Goal: Navigation & Orientation: Understand site structure

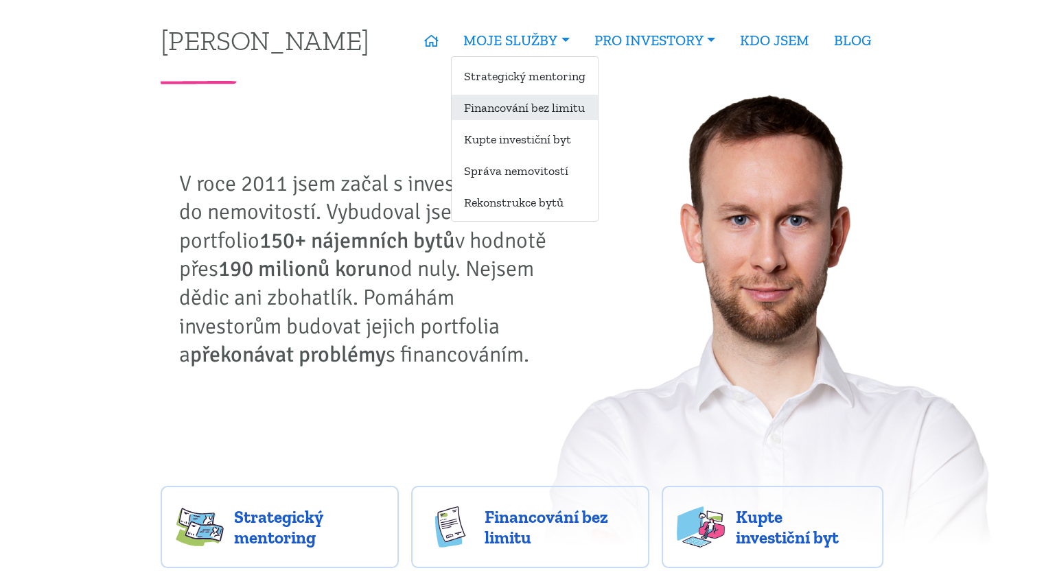
click at [503, 103] on link "Financování bez limitu" at bounding box center [525, 107] width 146 height 25
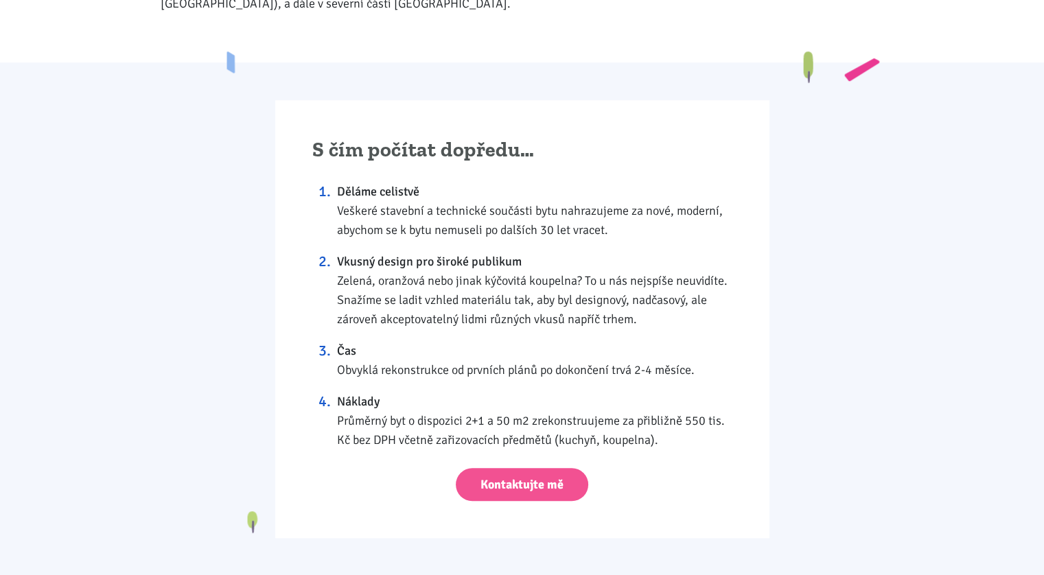
scroll to position [1099, 0]
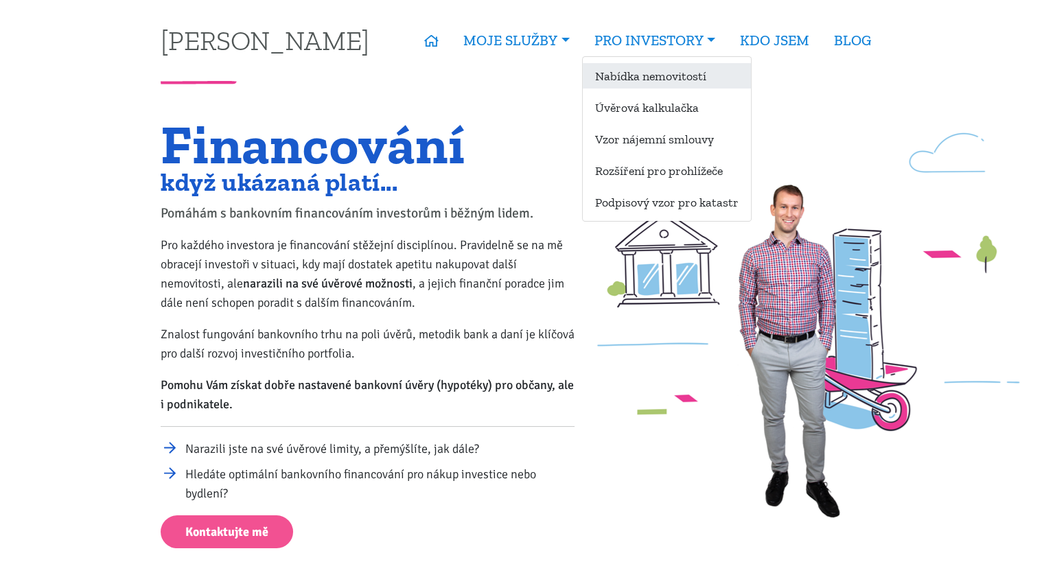
click at [672, 73] on link "Nabídka nemovitostí" at bounding box center [667, 75] width 168 height 25
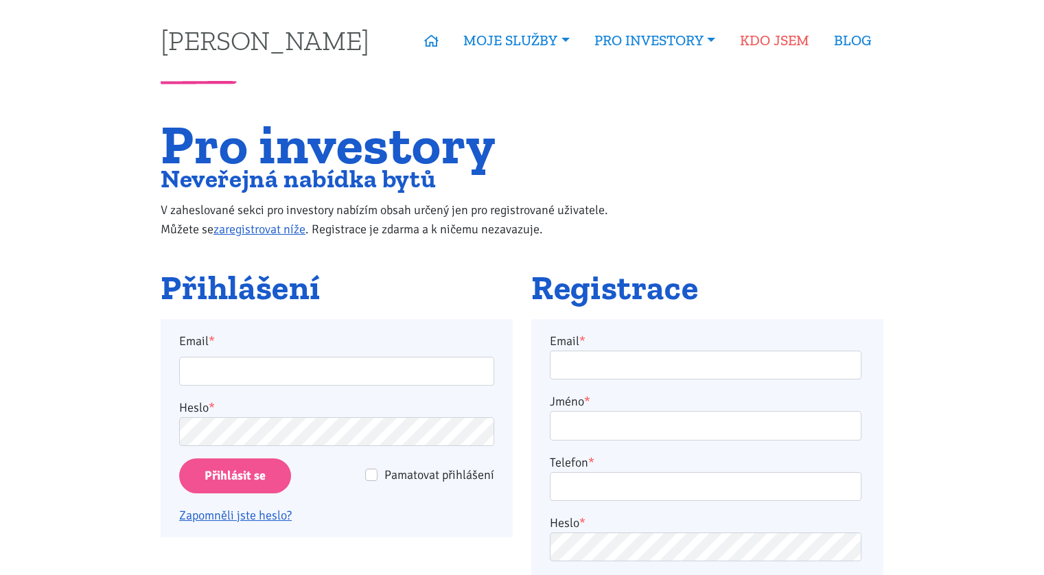
click at [745, 45] on link "KDO JSEM" at bounding box center [775, 41] width 94 height 32
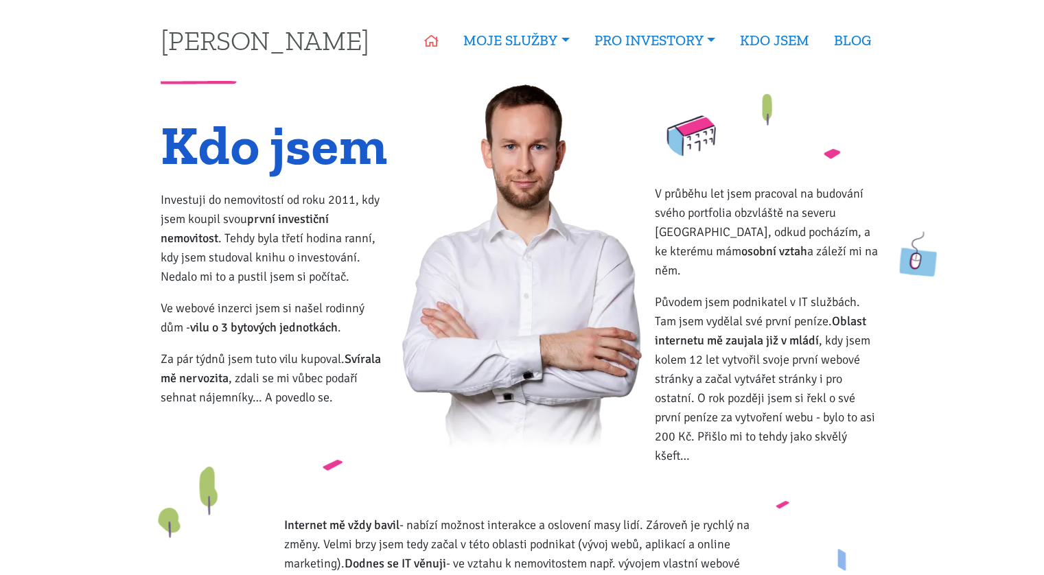
click at [431, 37] on icon at bounding box center [431, 41] width 14 height 12
